Goal: Complete application form

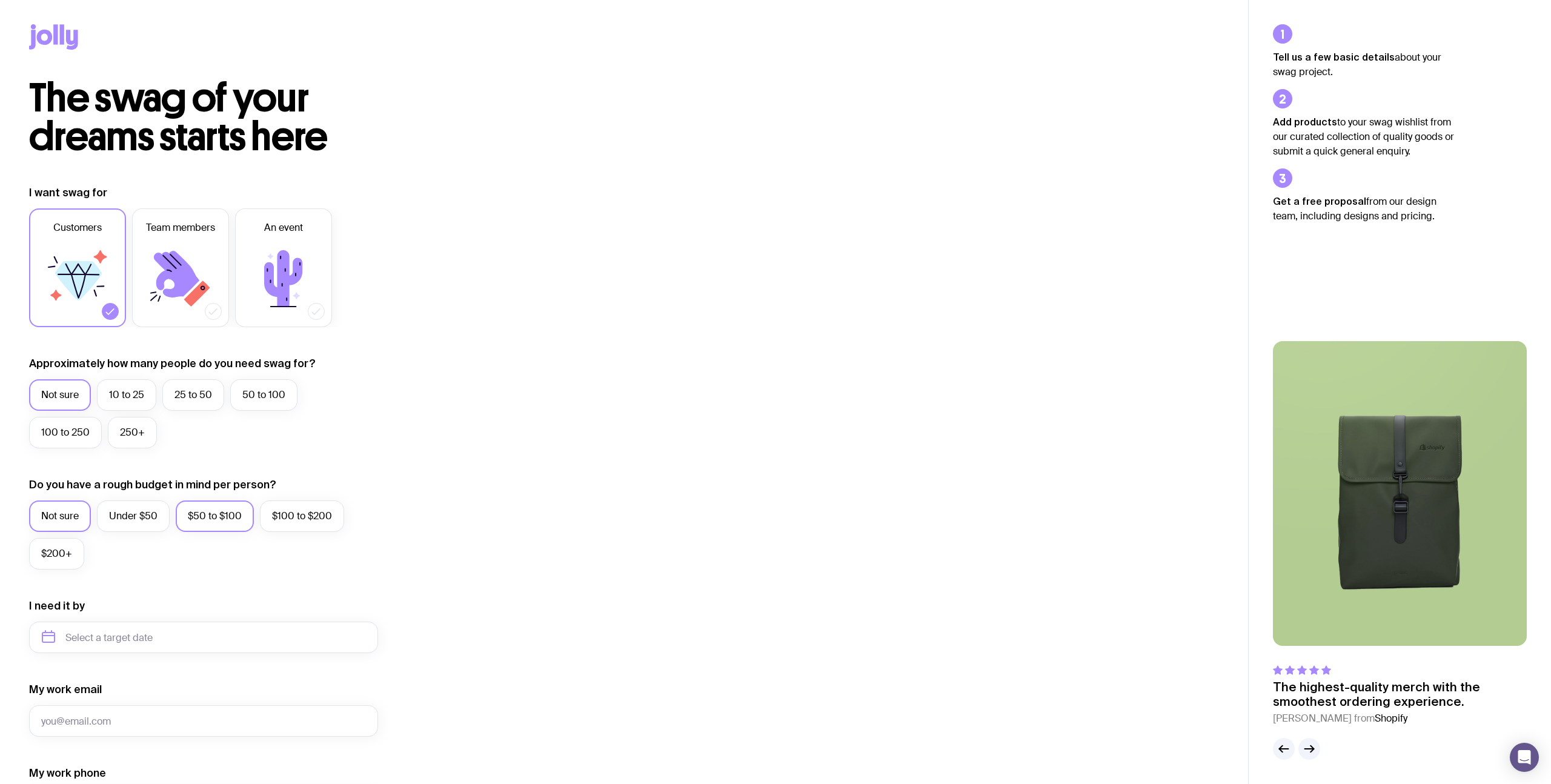
click at [212, 516] on label "$50 to $100" at bounding box center [215, 516] width 78 height 32
click at [0, 0] on input "$50 to $100" at bounding box center [0, 0] width 0 height 0
click at [325, 648] on input "text" at bounding box center [203, 637] width 349 height 32
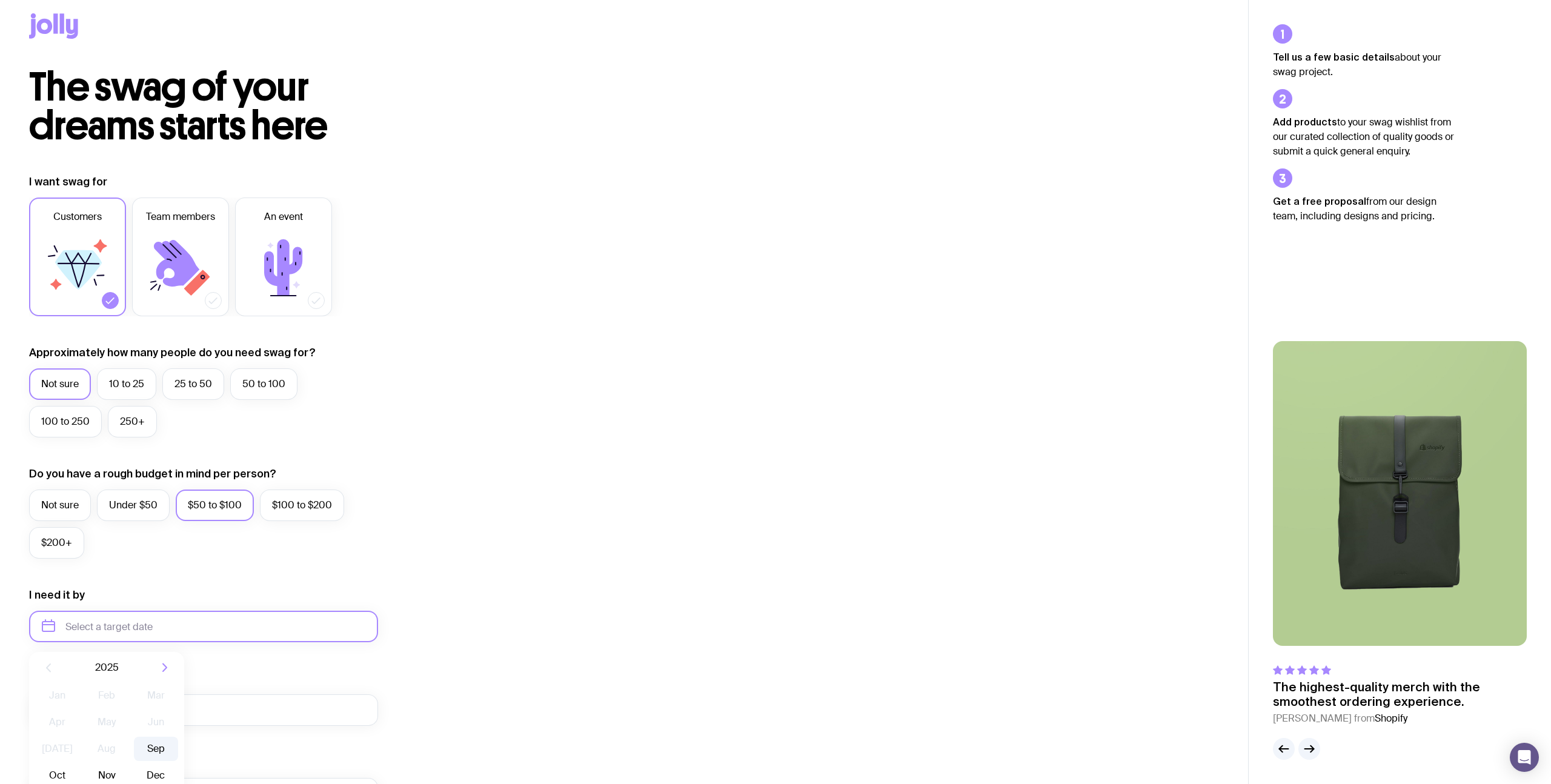
scroll to position [8, 0]
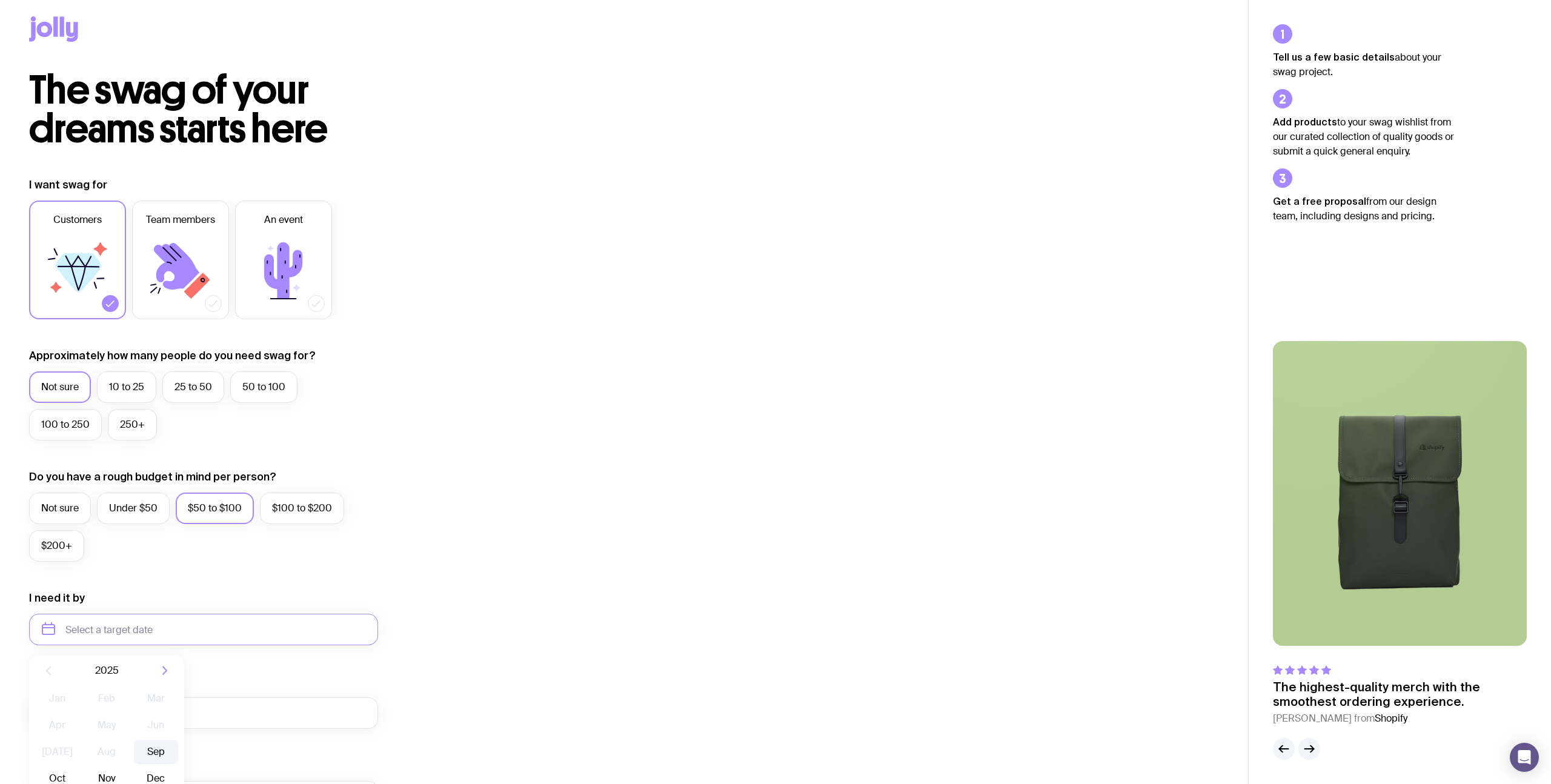
click at [79, 766] on button "Sep" at bounding box center [57, 779] width 44 height 24
type input "[DATE]"
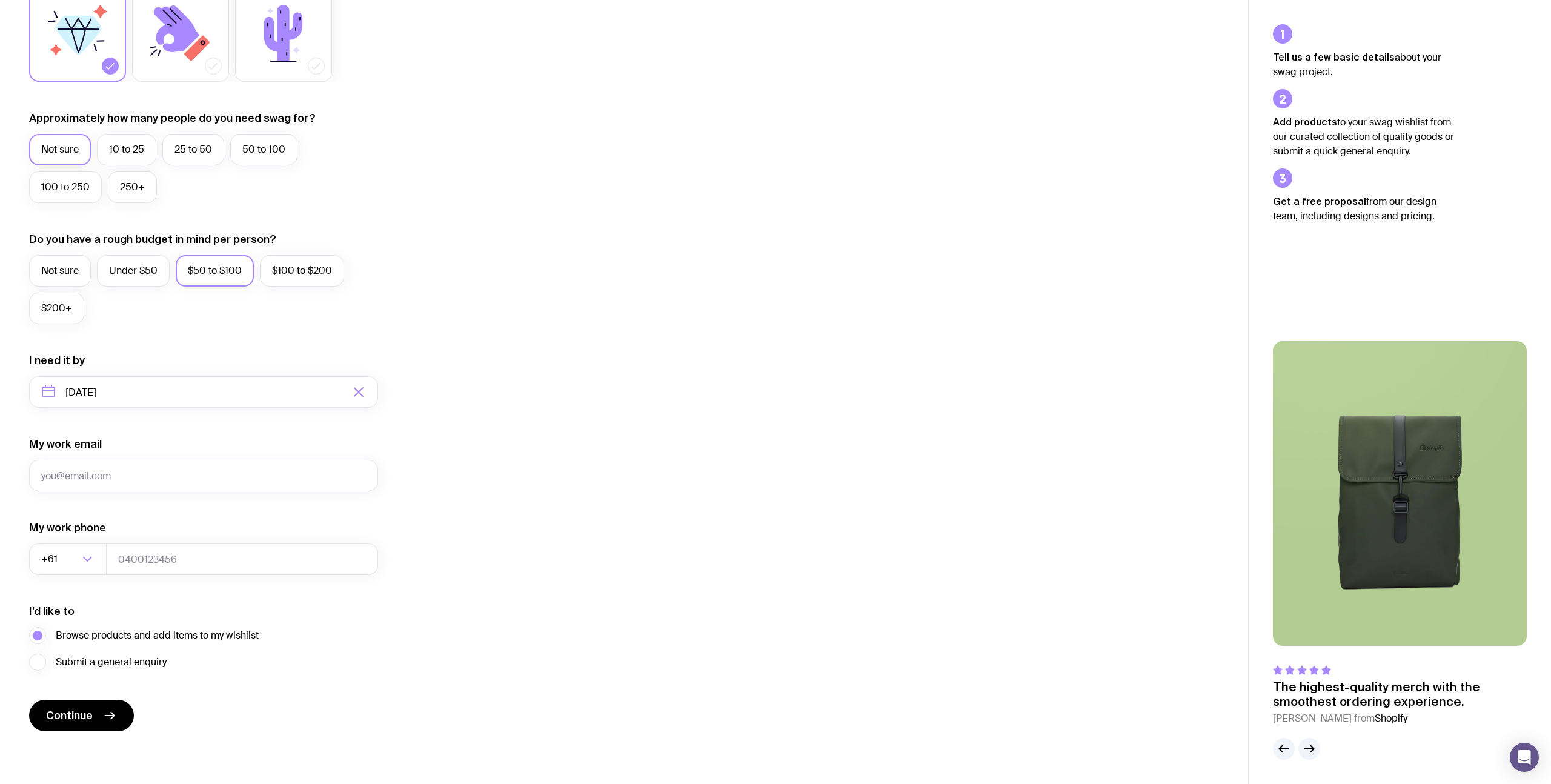
scroll to position [0, 0]
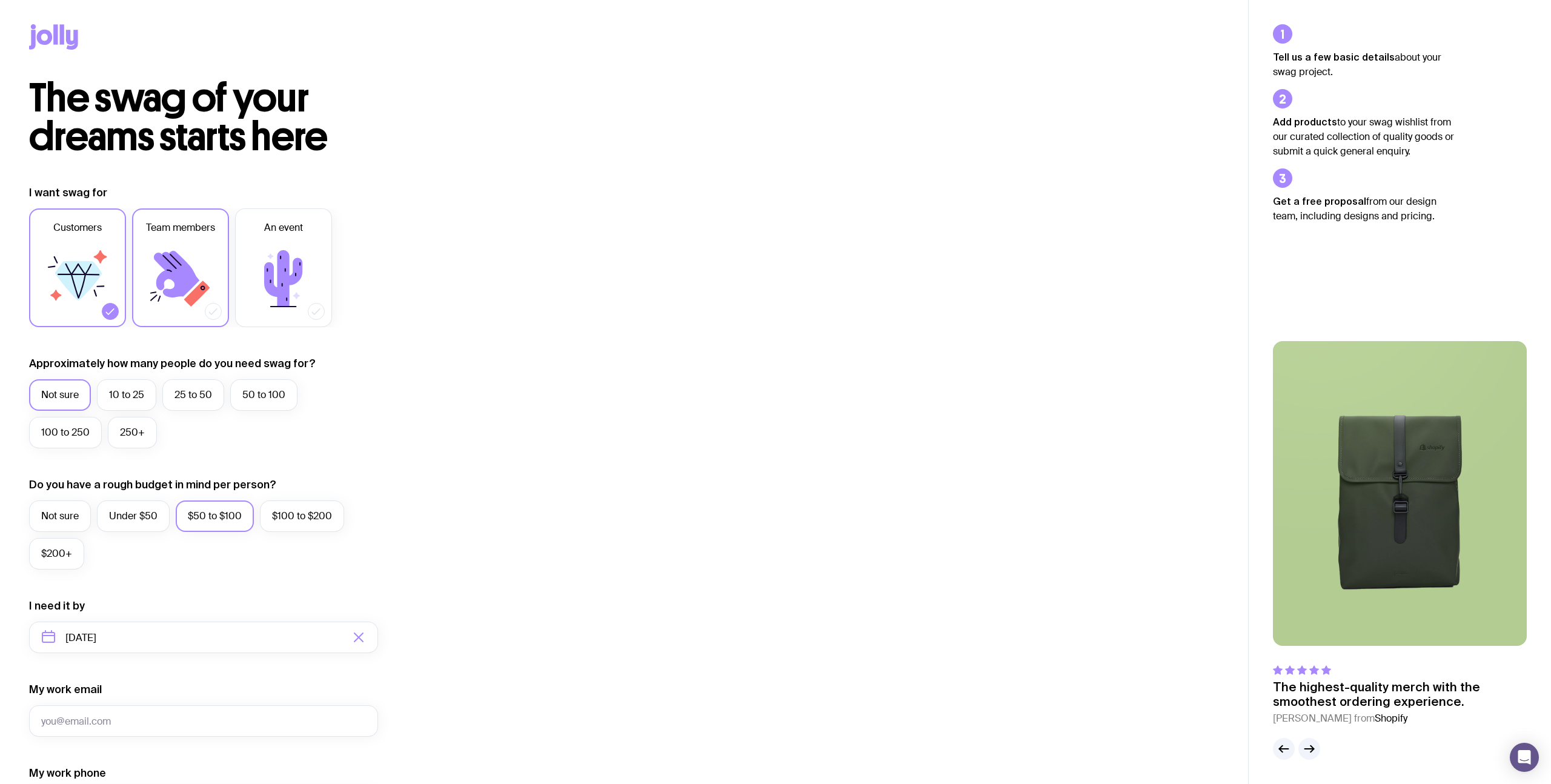
click at [203, 225] on span "Team members" at bounding box center [180, 228] width 69 height 15
click at [0, 0] on input "Team members" at bounding box center [0, 0] width 0 height 0
click at [83, 257] on icon at bounding box center [77, 278] width 72 height 72
click at [0, 0] on input "Customers" at bounding box center [0, 0] width 0 height 0
